Goal: Go to known website: Access a specific website the user already knows

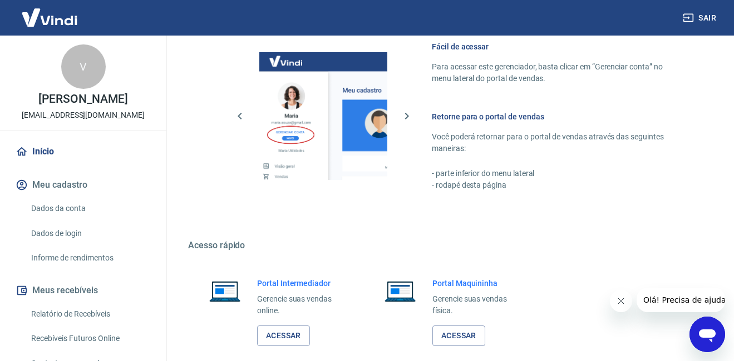
scroll to position [551, 0]
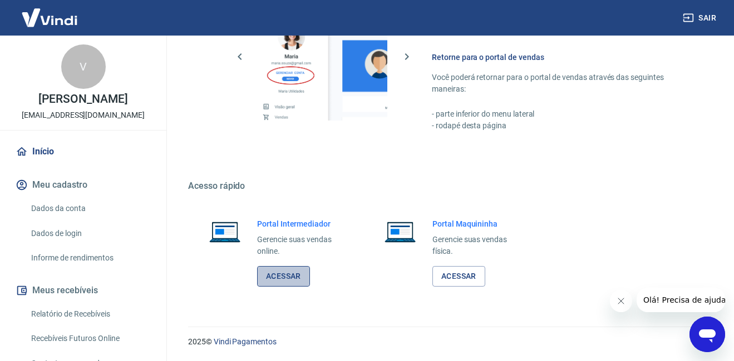
click at [289, 281] on link "Acessar" at bounding box center [283, 276] width 53 height 21
